Goal: Task Accomplishment & Management: Use online tool/utility

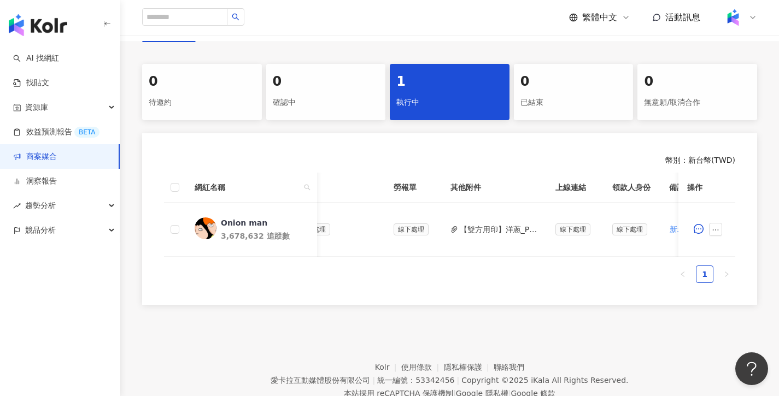
scroll to position [0, 341]
click at [488, 230] on button "【雙方用印】洋蔥_PJ0001596 ASUS_ROG_ROG Zephyrus G16_2025Q3_KOL影音_洋蔥.pdf" at bounding box center [499, 230] width 78 height 12
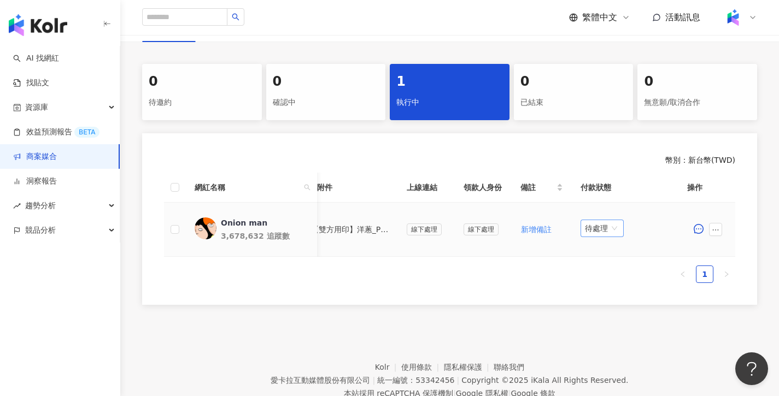
click at [594, 227] on span "待處理" at bounding box center [602, 228] width 34 height 16
click at [593, 266] on div "處理中" at bounding box center [602, 270] width 31 height 12
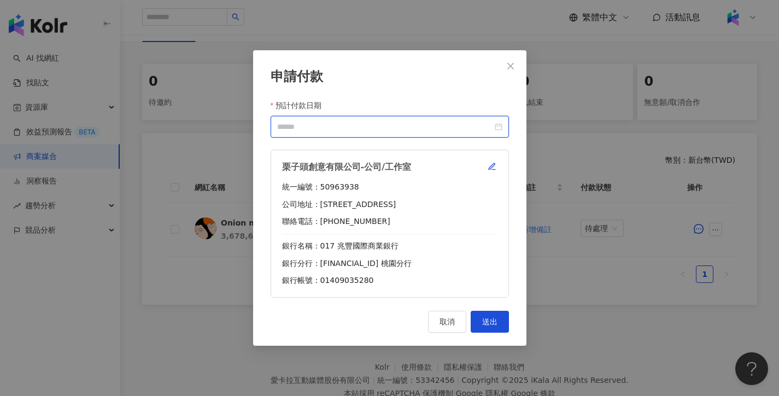
drag, startPoint x: 457, startPoint y: 122, endPoint x: 462, endPoint y: 126, distance: 5.9
click at [457, 122] on input "預計付款日期" at bounding box center [384, 127] width 215 height 12
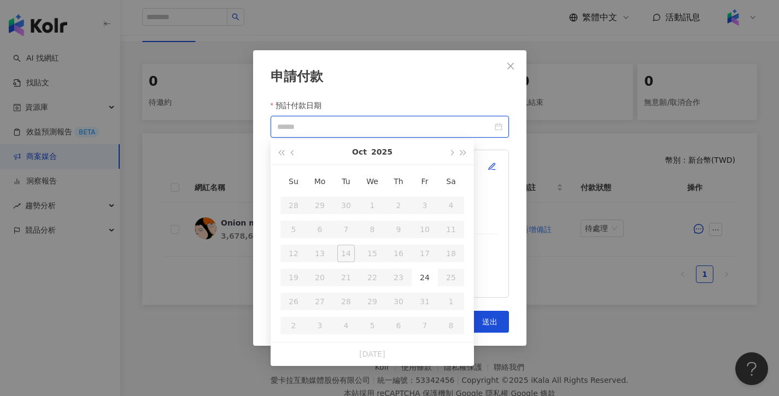
type input "**********"
click at [421, 283] on div "24" at bounding box center [424, 277] width 17 height 17
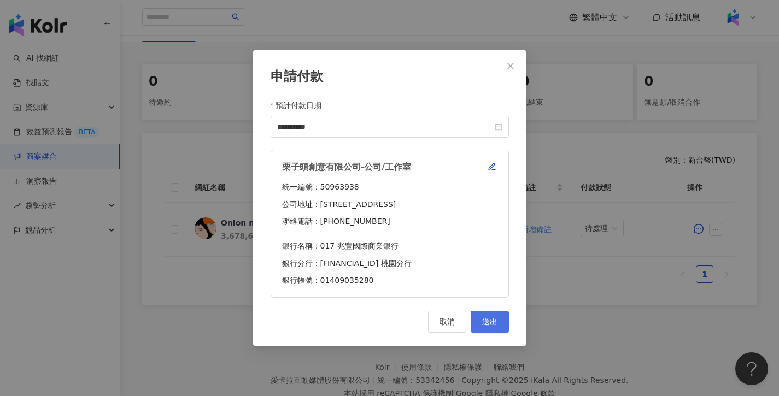
click at [484, 316] on button "送出" at bounding box center [490, 322] width 38 height 22
